Goal: Task Accomplishment & Management: Manage account settings

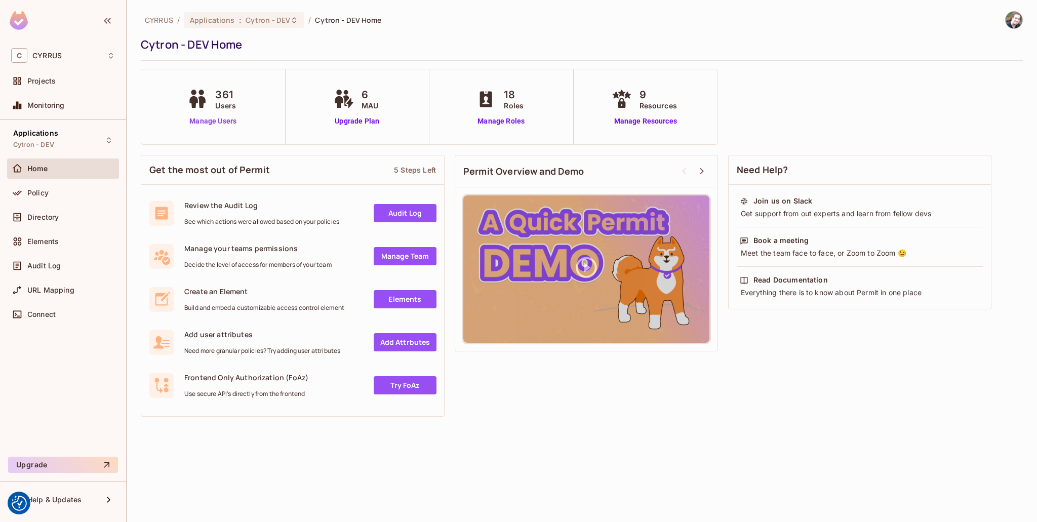
click at [221, 123] on link "Manage Users" at bounding box center [213, 121] width 56 height 11
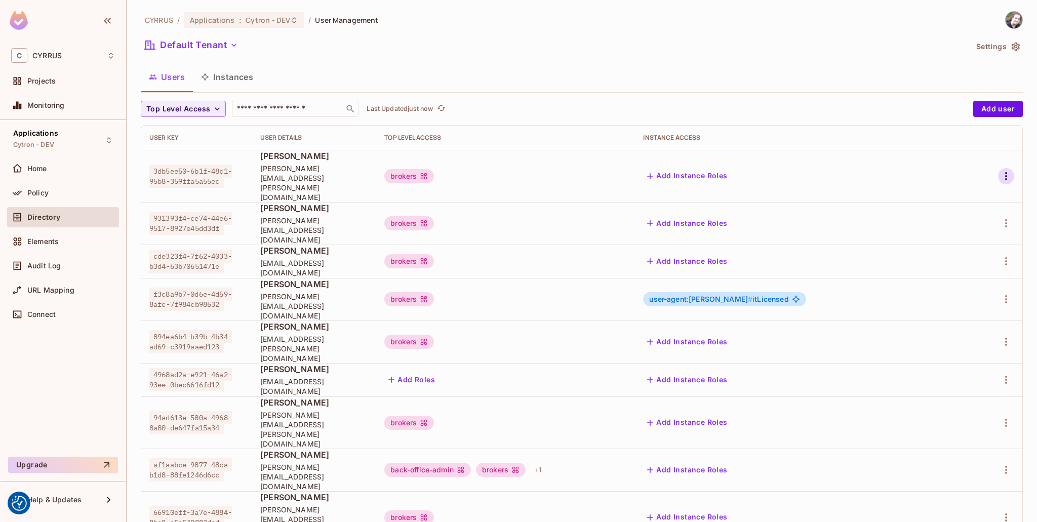
click at [1000, 170] on icon "button" at bounding box center [1006, 176] width 12 height 12
click at [981, 181] on li "Edit" at bounding box center [955, 190] width 90 height 22
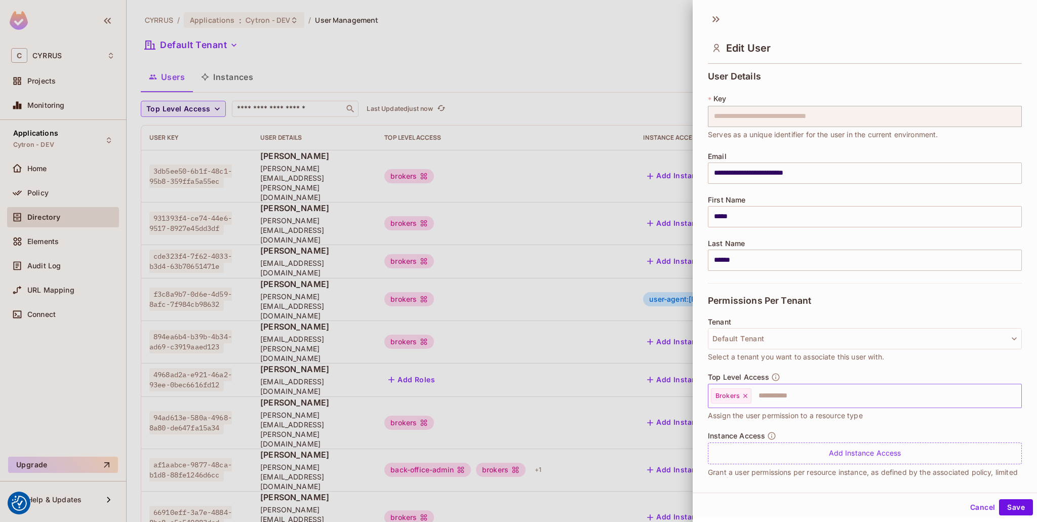
click at [796, 394] on input "text" at bounding box center [878, 396] width 250 height 20
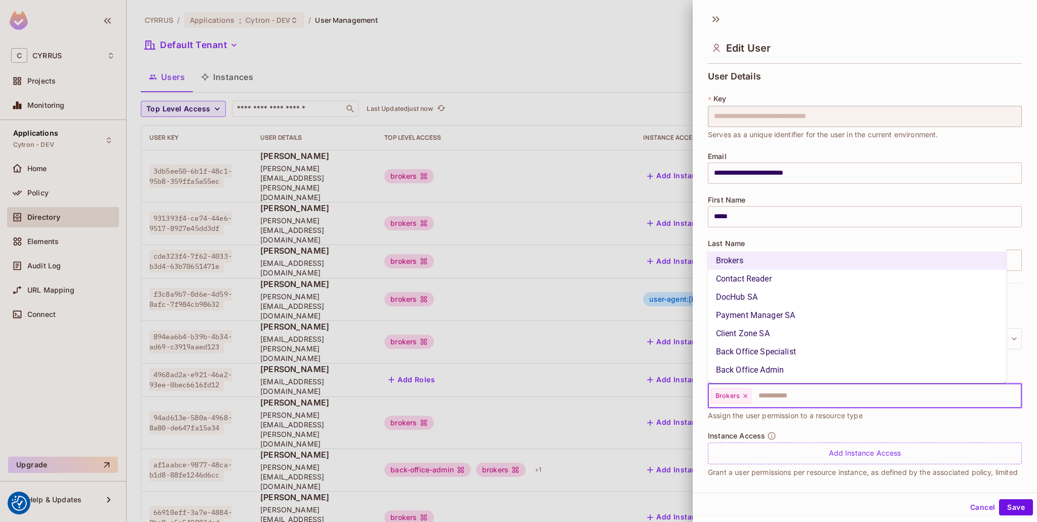
click at [793, 352] on li "Back Office Specialist" at bounding box center [857, 352] width 299 height 18
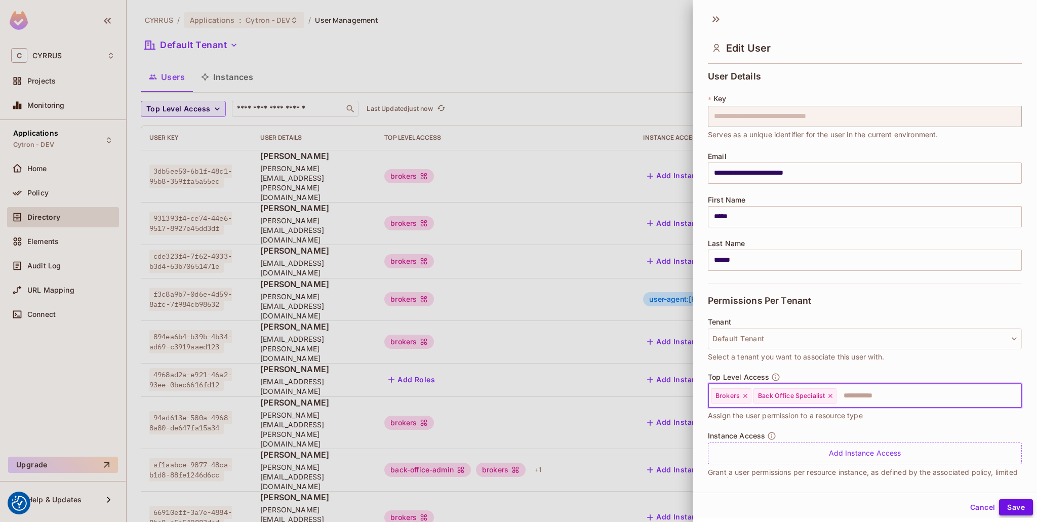
click at [1007, 510] on button "Save" at bounding box center [1016, 507] width 34 height 16
